Goal: Navigation & Orientation: Find specific page/section

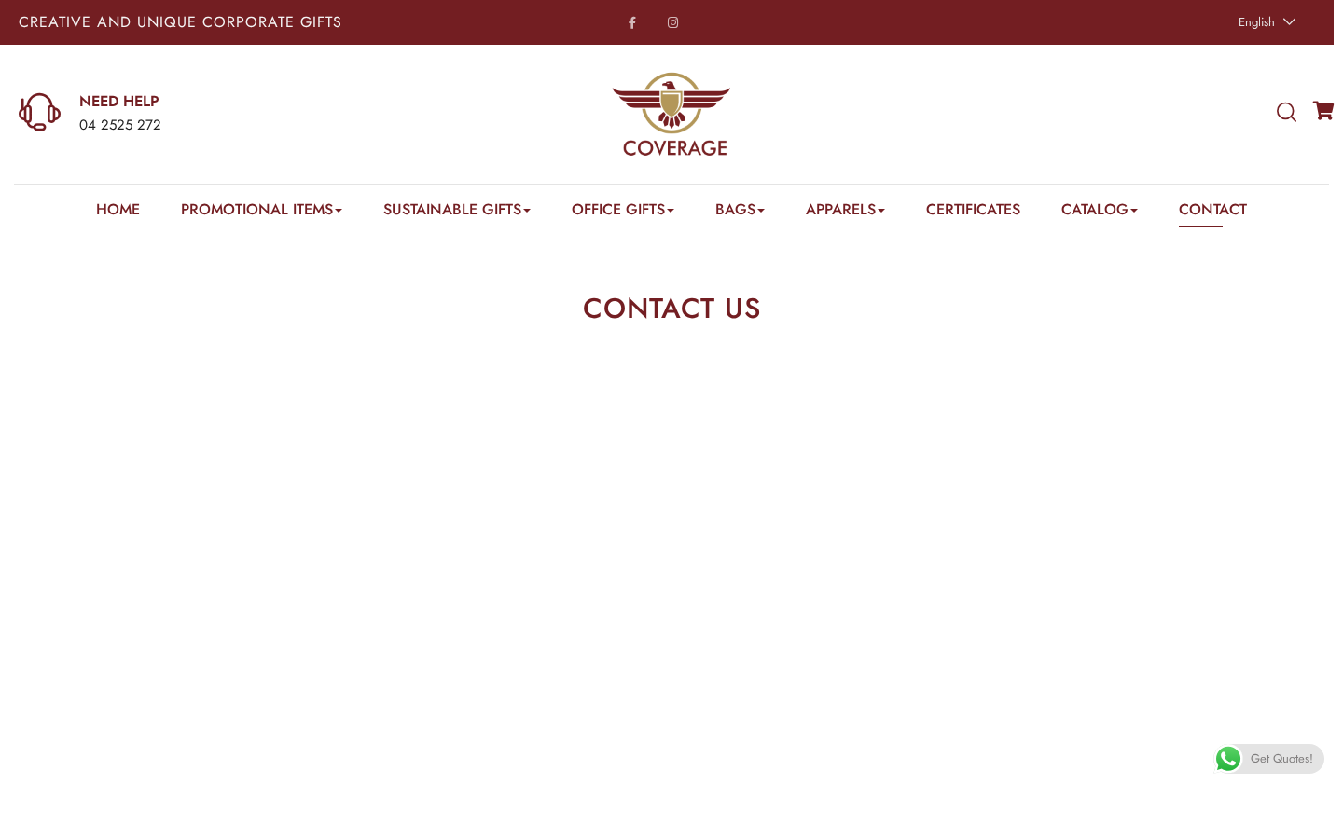
click at [114, 208] on e-page-transition at bounding box center [671, 419] width 1343 height 839
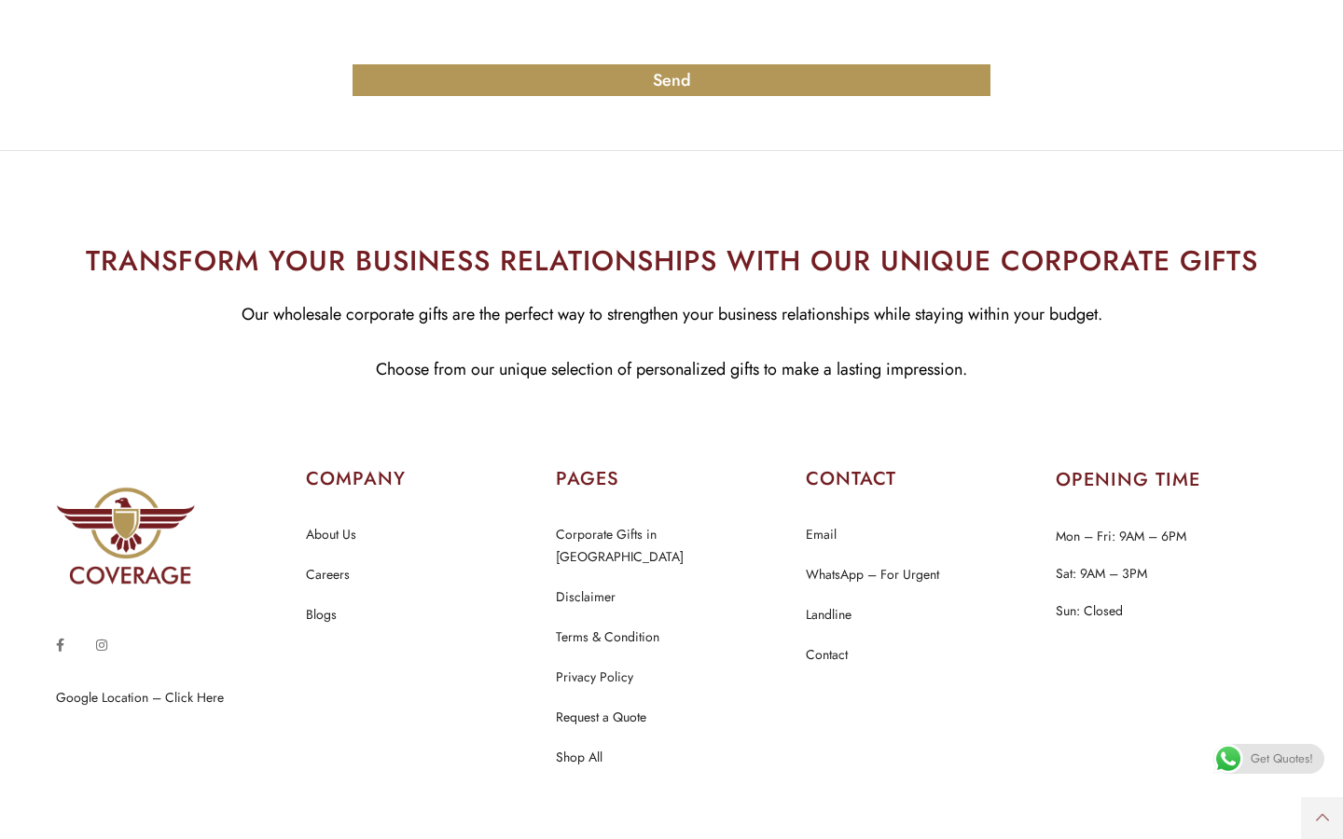
scroll to position [1915, 0]
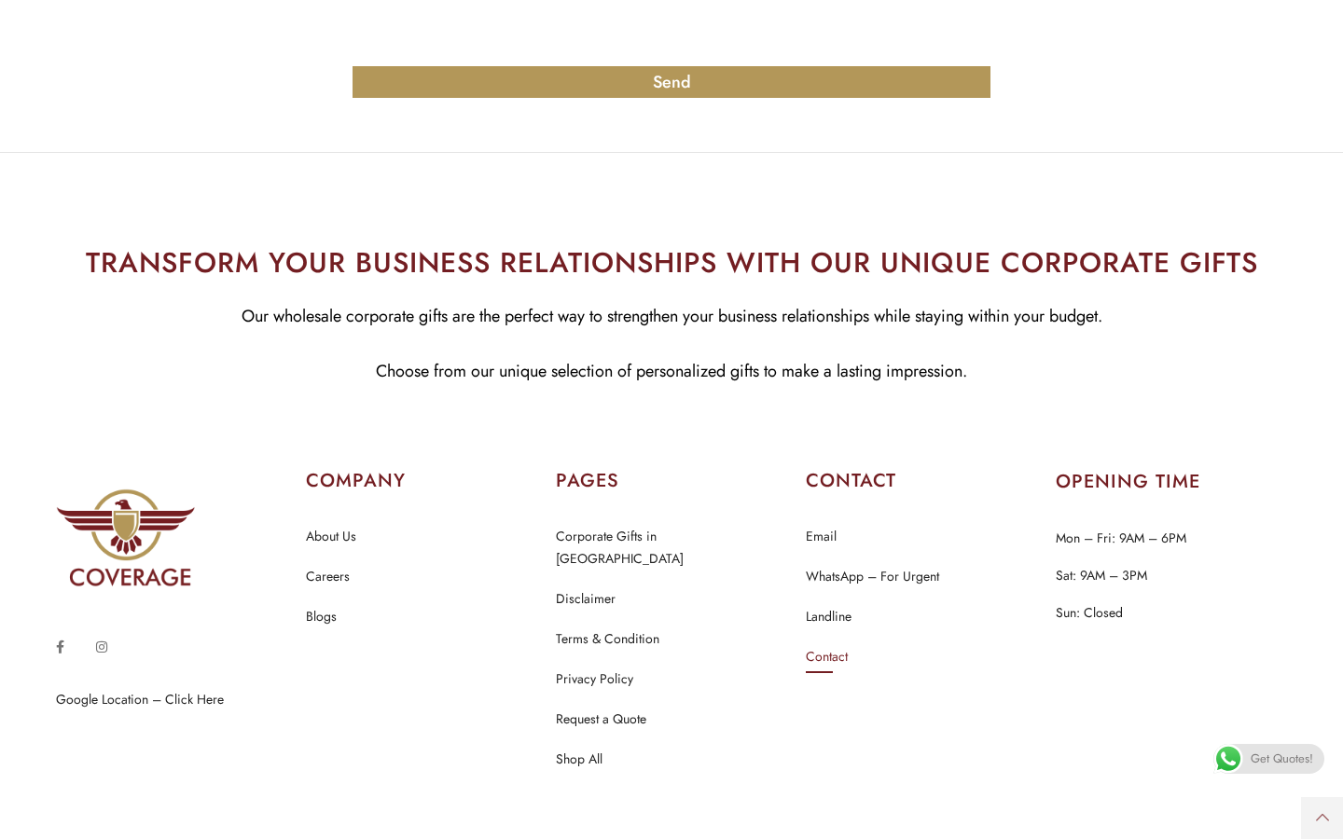
click at [815, 645] on link "Contact" at bounding box center [827, 657] width 42 height 24
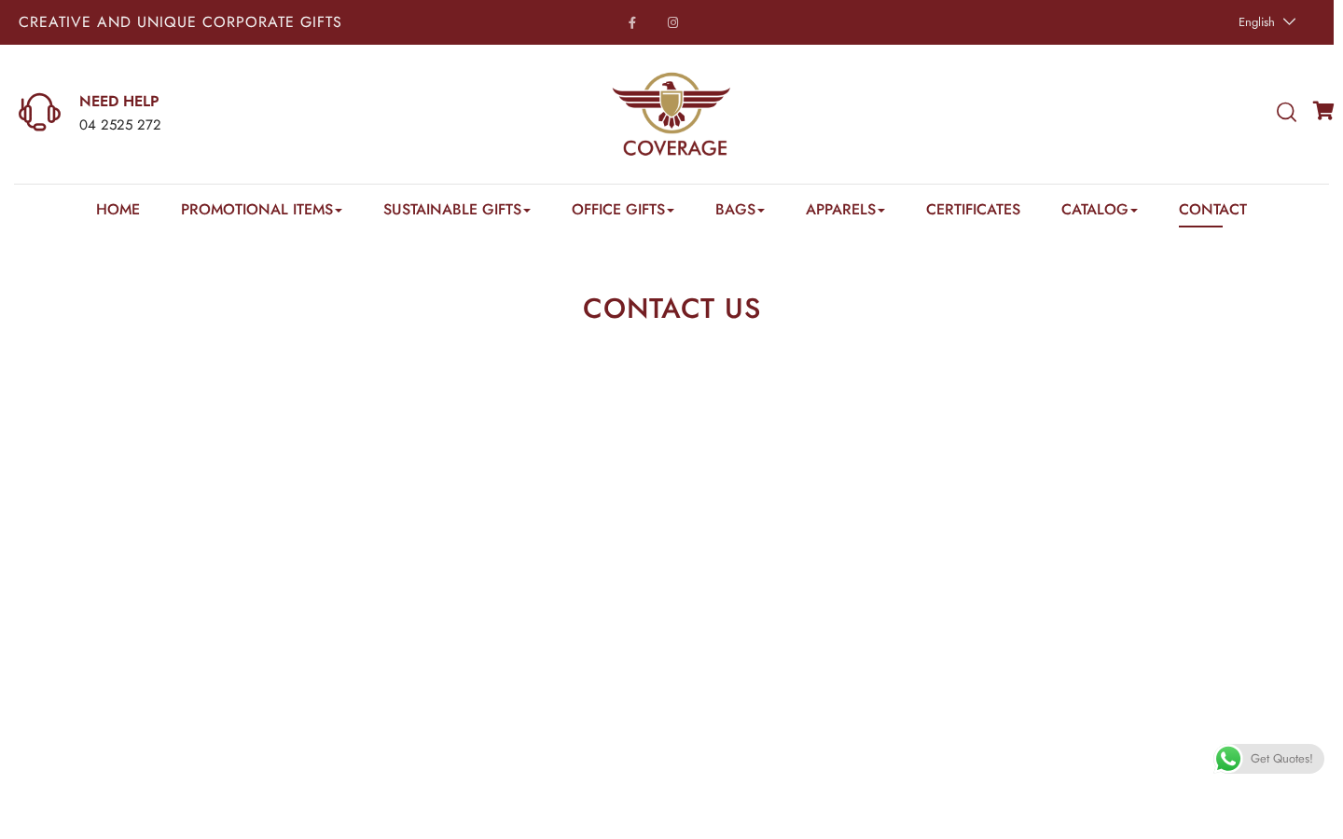
click at [692, 118] on img at bounding box center [672, 114] width 120 height 120
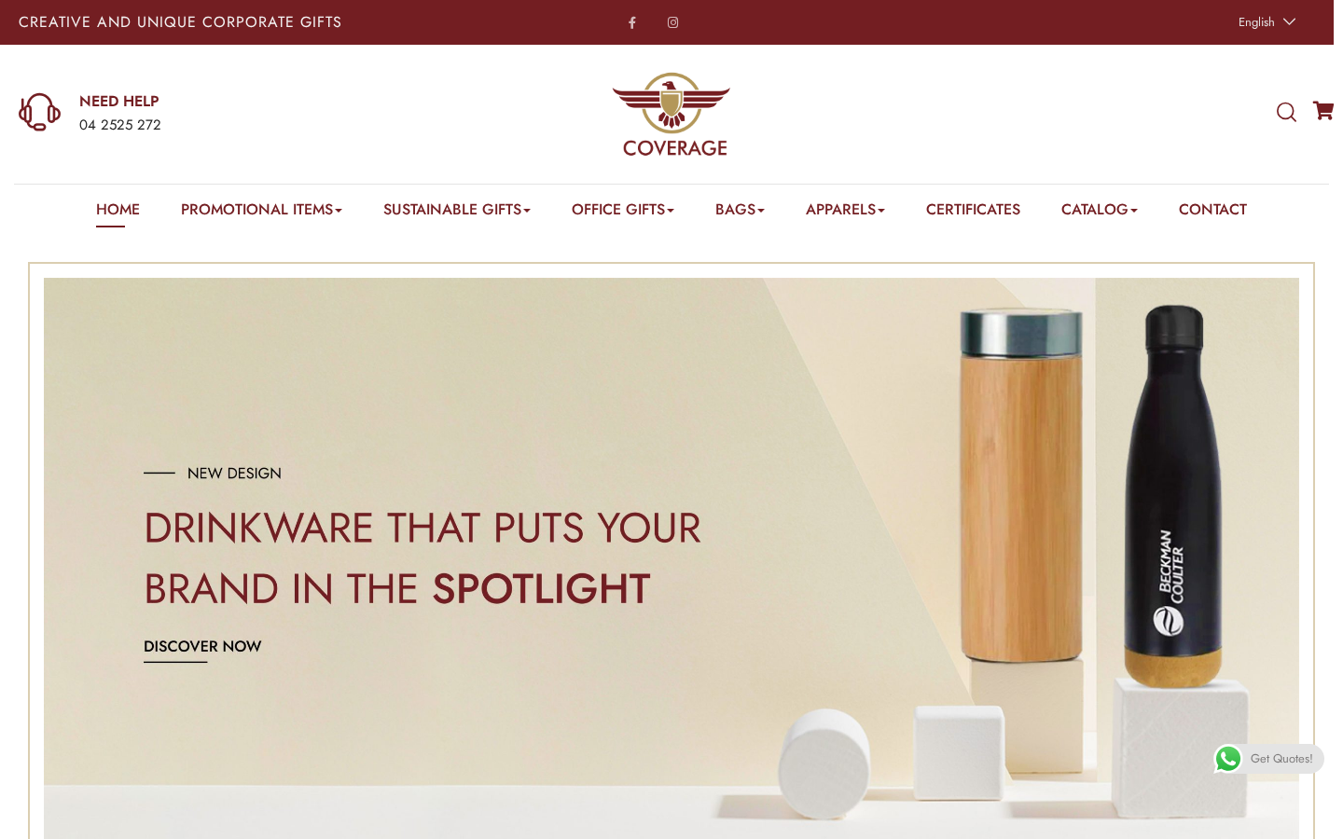
click at [70, 217] on div "Home Promotional Items Badge & Lapel Pin Drinkware Bottles Mugs Cufflinks Gift …" at bounding box center [671, 209] width 1343 height 50
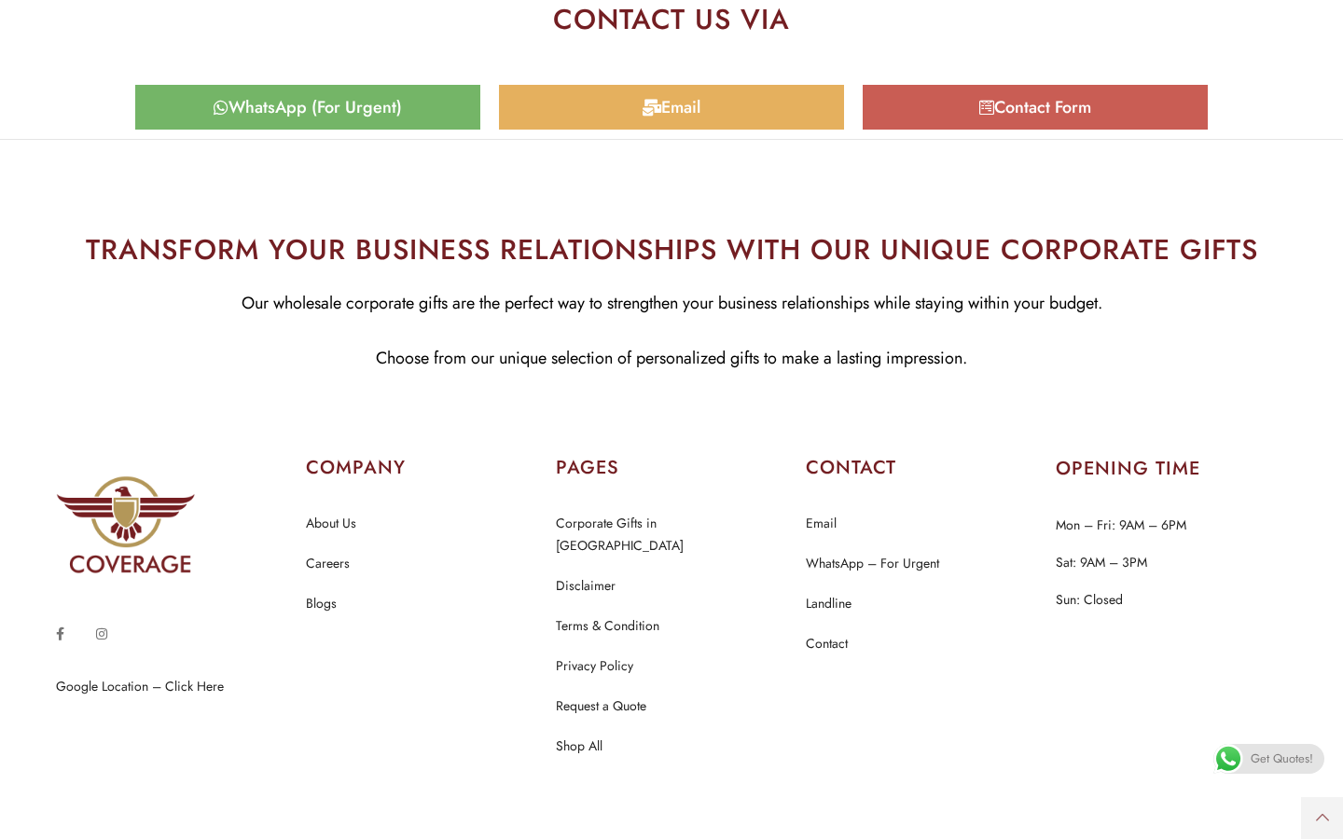
scroll to position [8876, 0]
click at [327, 513] on link "About Us" at bounding box center [331, 525] width 50 height 24
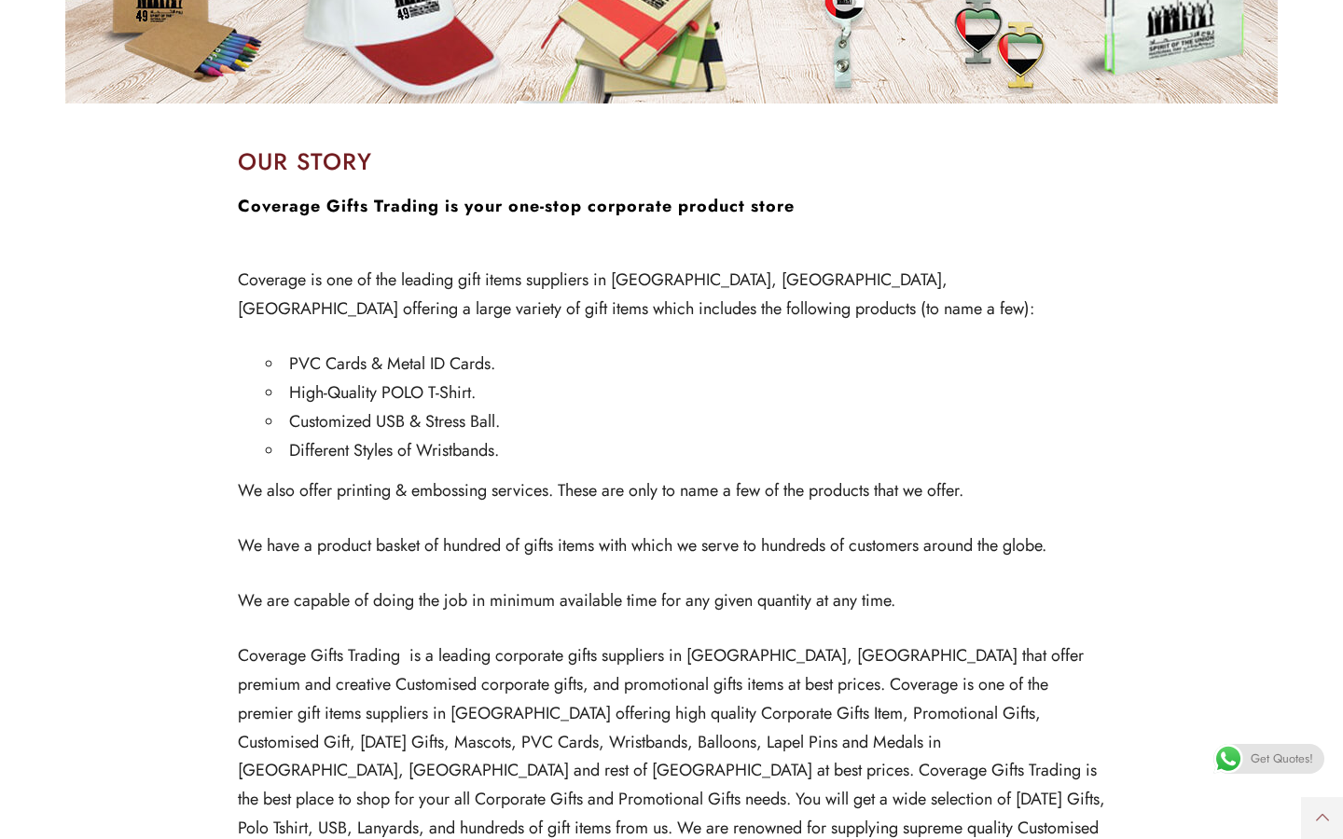
scroll to position [817, 0]
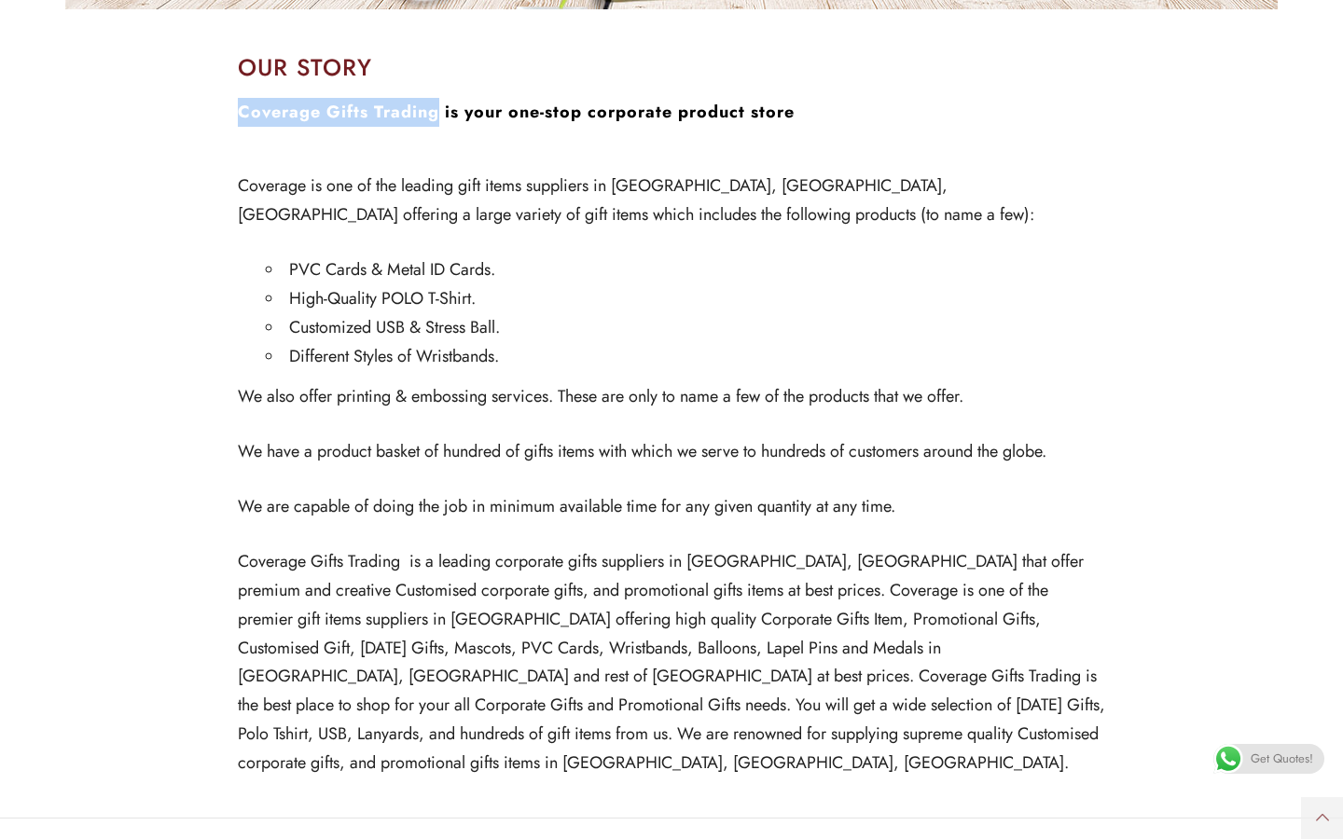
drag, startPoint x: 232, startPoint y: 107, endPoint x: 440, endPoint y: 118, distance: 208.2
click at [440, 118] on div "OUR STORY Coverage Gifts Trading is your one-stop corporate product store Cover…" at bounding box center [671, 430] width 895 height 776
